Goal: Task Accomplishment & Management: Use online tool/utility

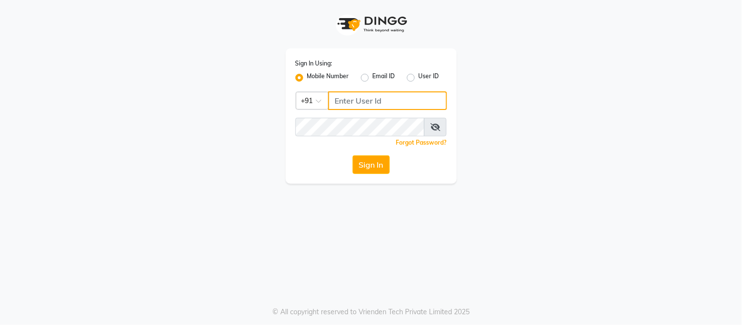
type input "8750002626"
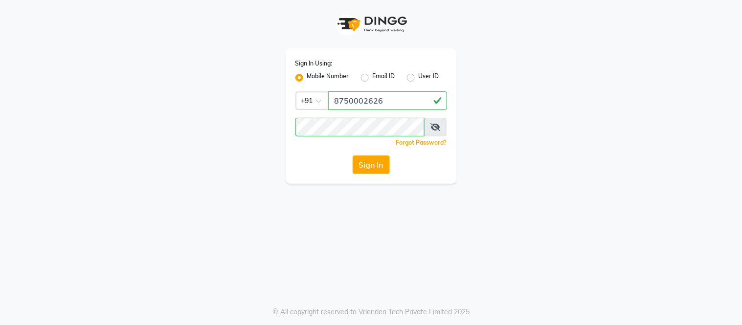
click at [373, 174] on div "Sign In Using: Mobile Number Email ID User ID Country Code × [PHONE_NUMBER] Rem…" at bounding box center [371, 116] width 171 height 136
click at [372, 167] on button "Sign In" at bounding box center [371, 165] width 37 height 19
click at [372, 167] on div "Sign In" at bounding box center [372, 165] width 152 height 19
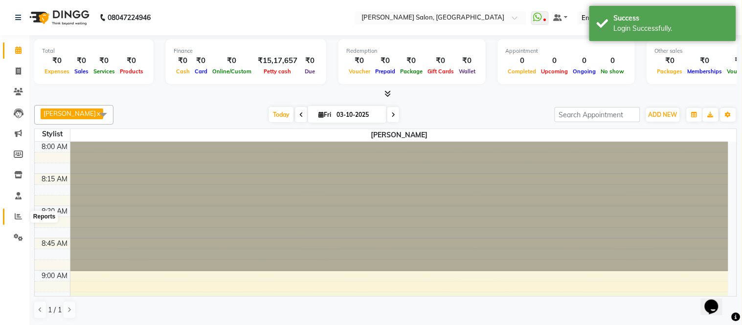
click at [15, 214] on icon at bounding box center [18, 216] width 7 height 7
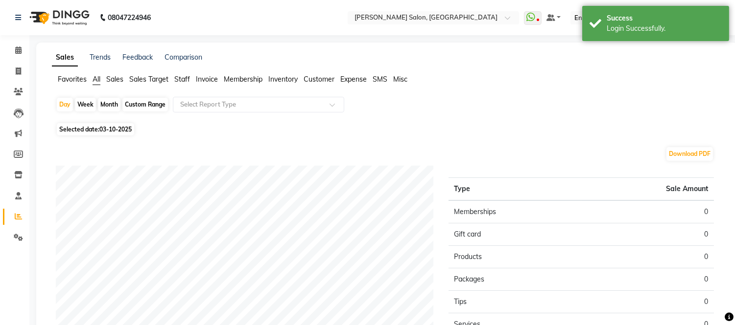
click at [180, 77] on span "Staff" at bounding box center [182, 79] width 16 height 9
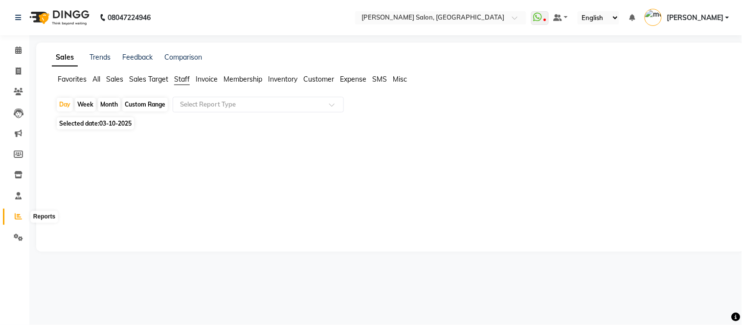
click at [22, 217] on span at bounding box center [18, 216] width 17 height 11
click at [157, 101] on div "Custom Range" at bounding box center [145, 105] width 46 height 14
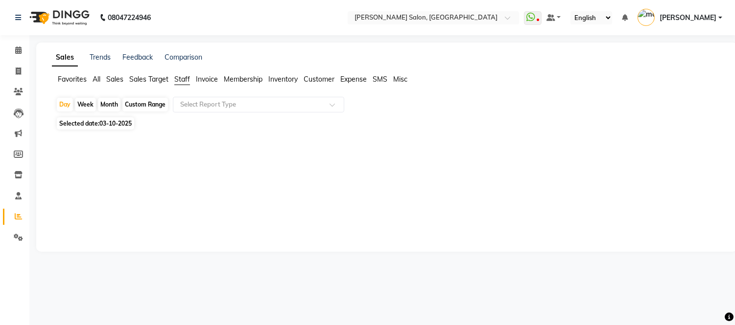
select select "10"
select select "2025"
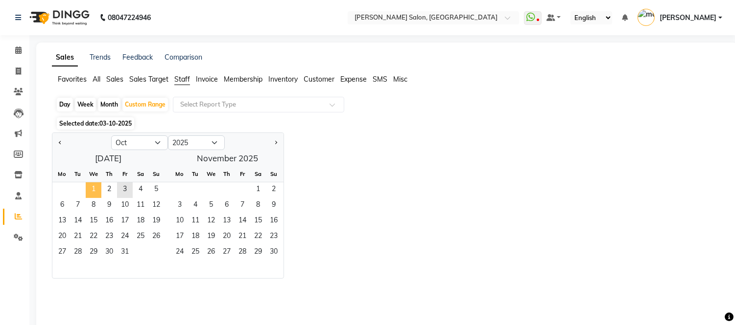
click at [94, 194] on span "1" at bounding box center [94, 191] width 16 height 16
click at [125, 254] on span "31" at bounding box center [125, 253] width 16 height 16
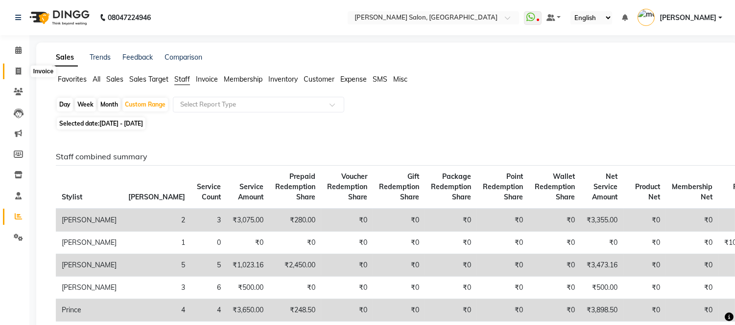
click at [11, 68] on span at bounding box center [18, 71] width 17 height 11
select select "service"
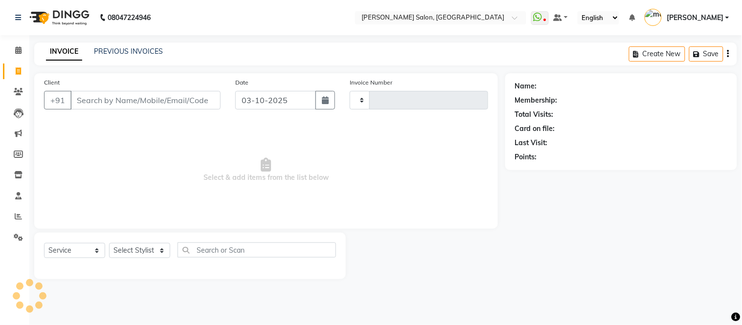
type input "2335"
select select "6469"
